Goal: Task Accomplishment & Management: Use online tool/utility

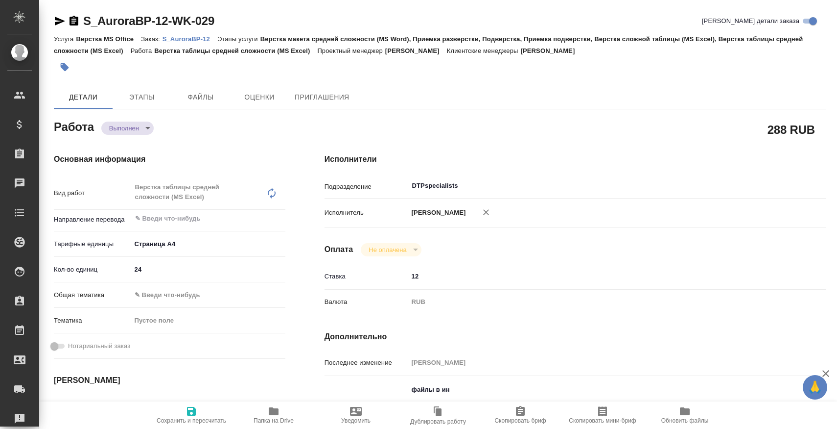
type textarea "x"
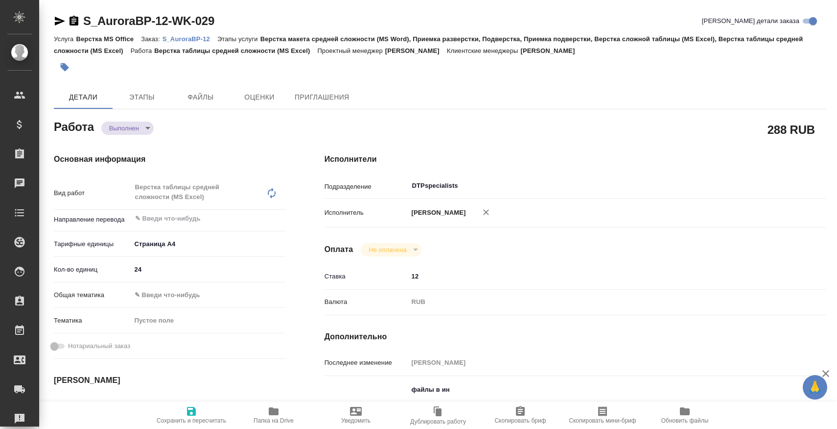
type textarea "x"
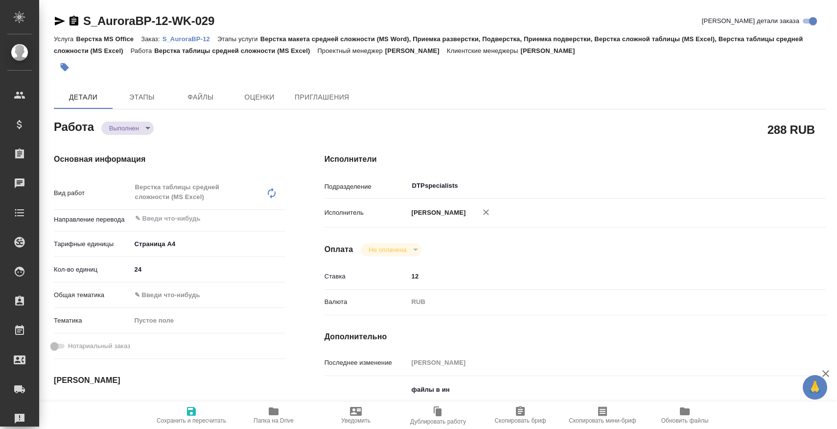
type textarea "x"
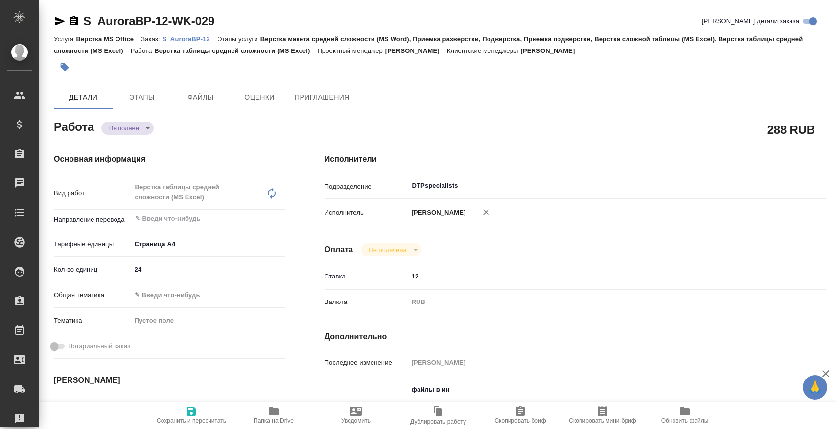
type textarea "x"
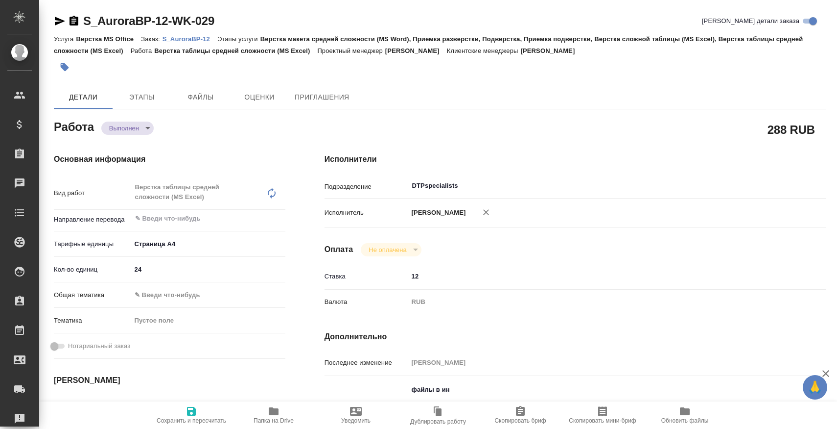
type textarea "x"
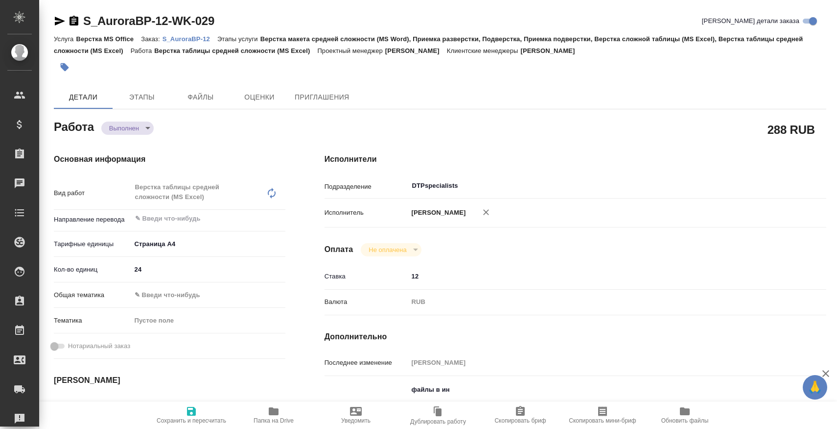
type textarea "x"
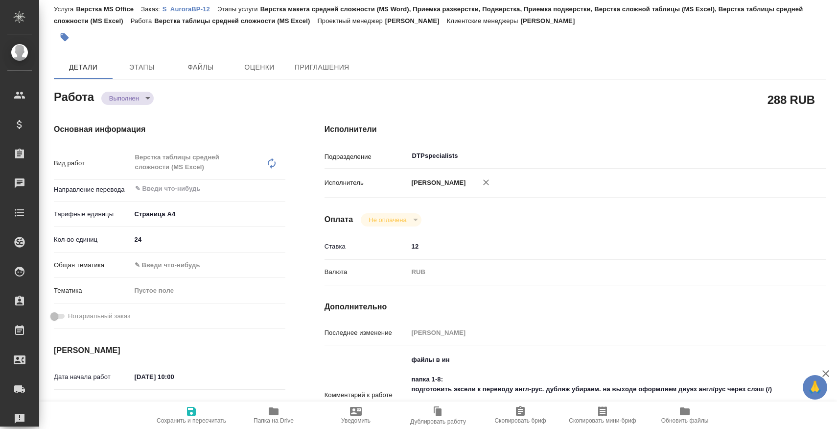
scroll to position [31, 0]
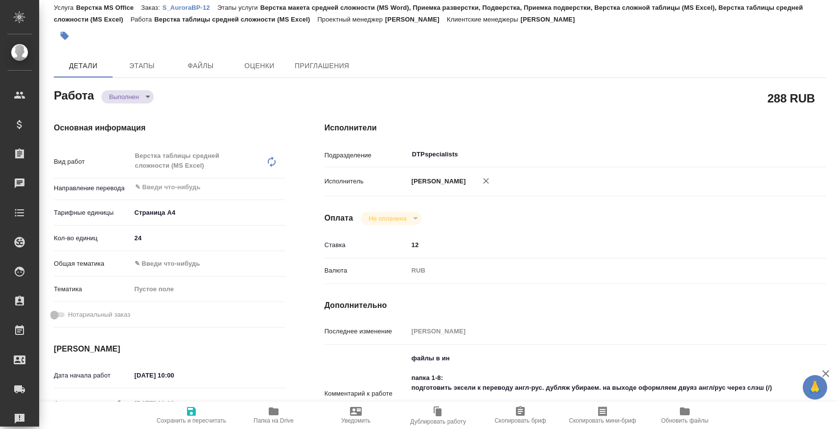
type textarea "x"
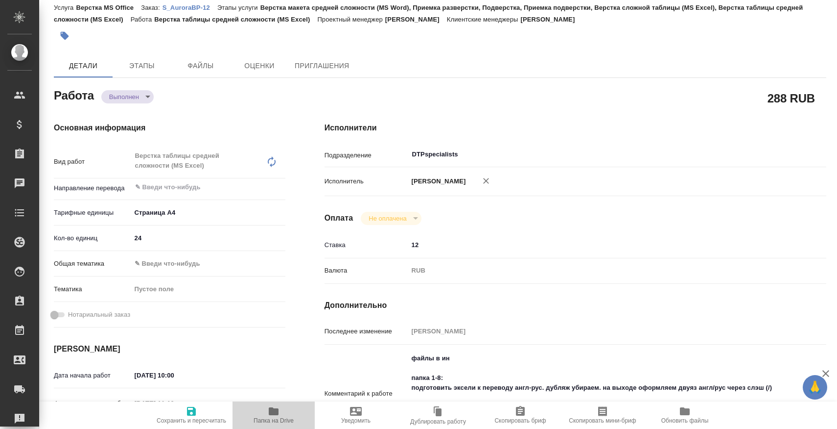
click at [278, 415] on icon "button" at bounding box center [274, 411] width 12 height 12
type textarea "x"
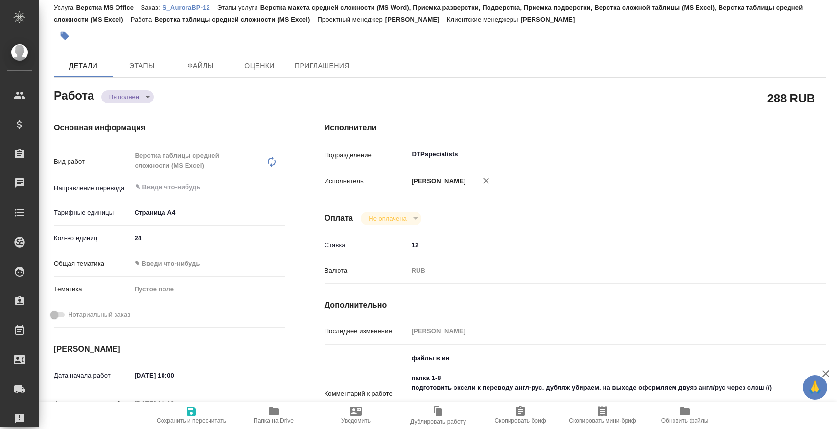
type textarea "x"
